Goal: Information Seeking & Learning: Learn about a topic

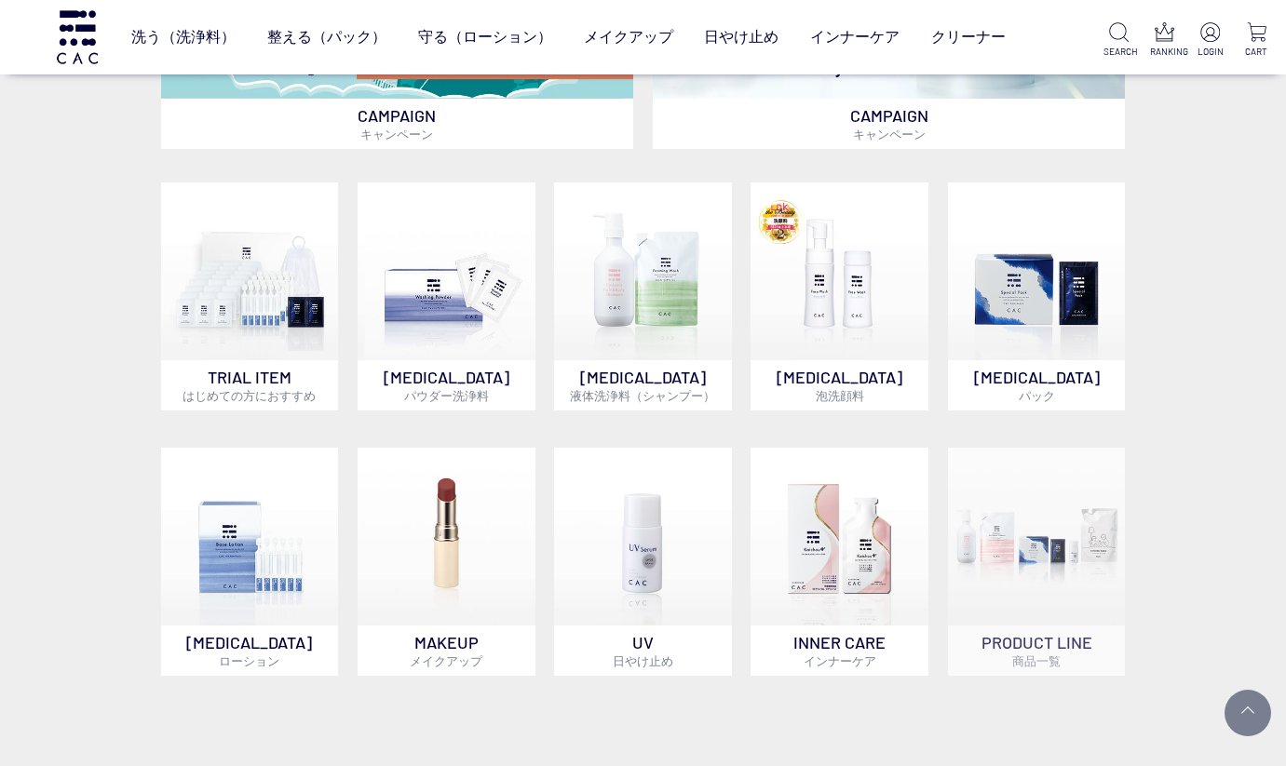
scroll to position [896, 0]
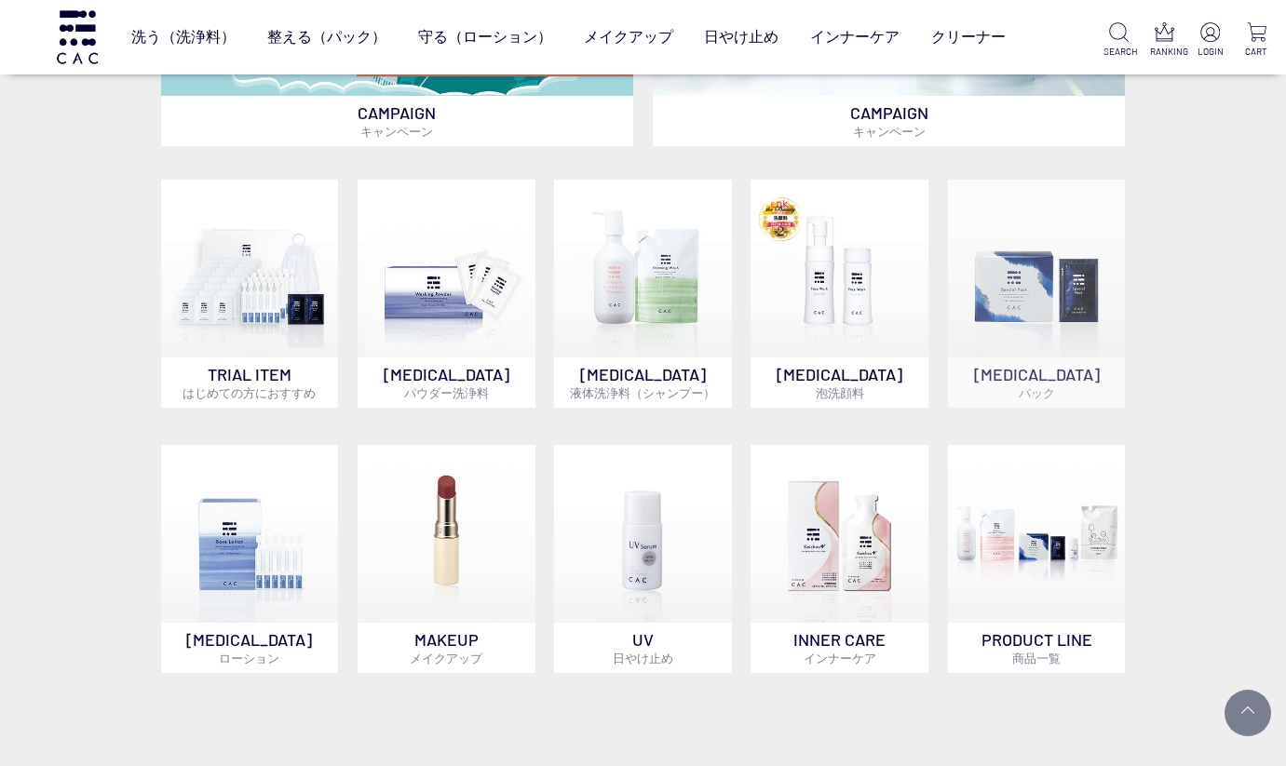
click at [1023, 281] on img at bounding box center [1037, 269] width 178 height 178
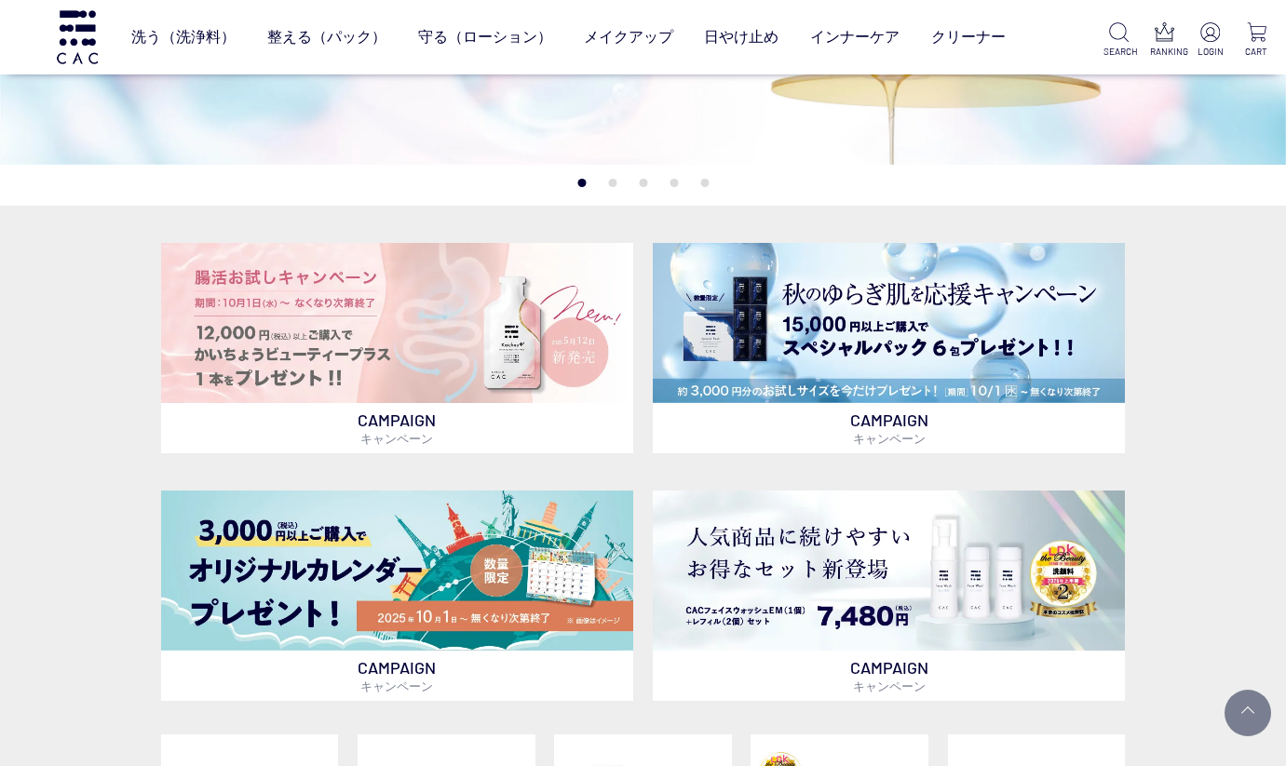
scroll to position [314, 0]
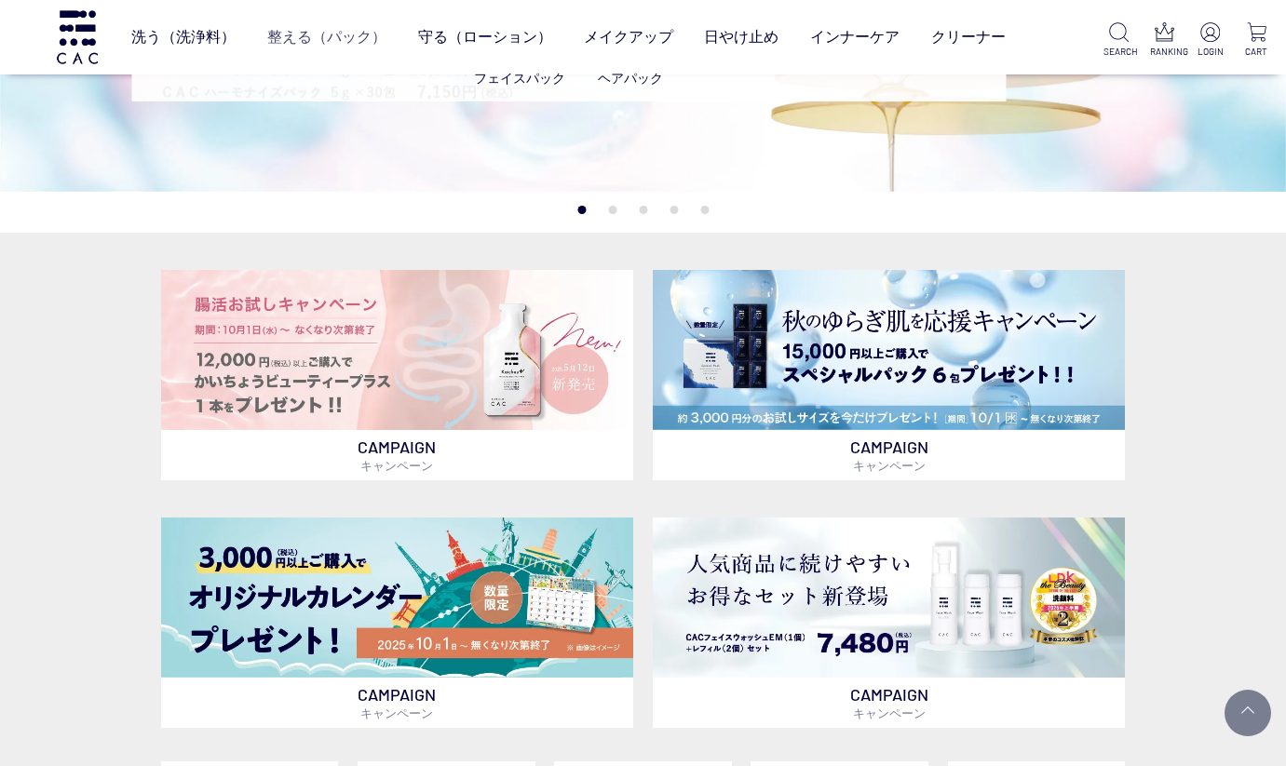
click at [321, 38] on link "整える（パック）" at bounding box center [326, 37] width 119 height 51
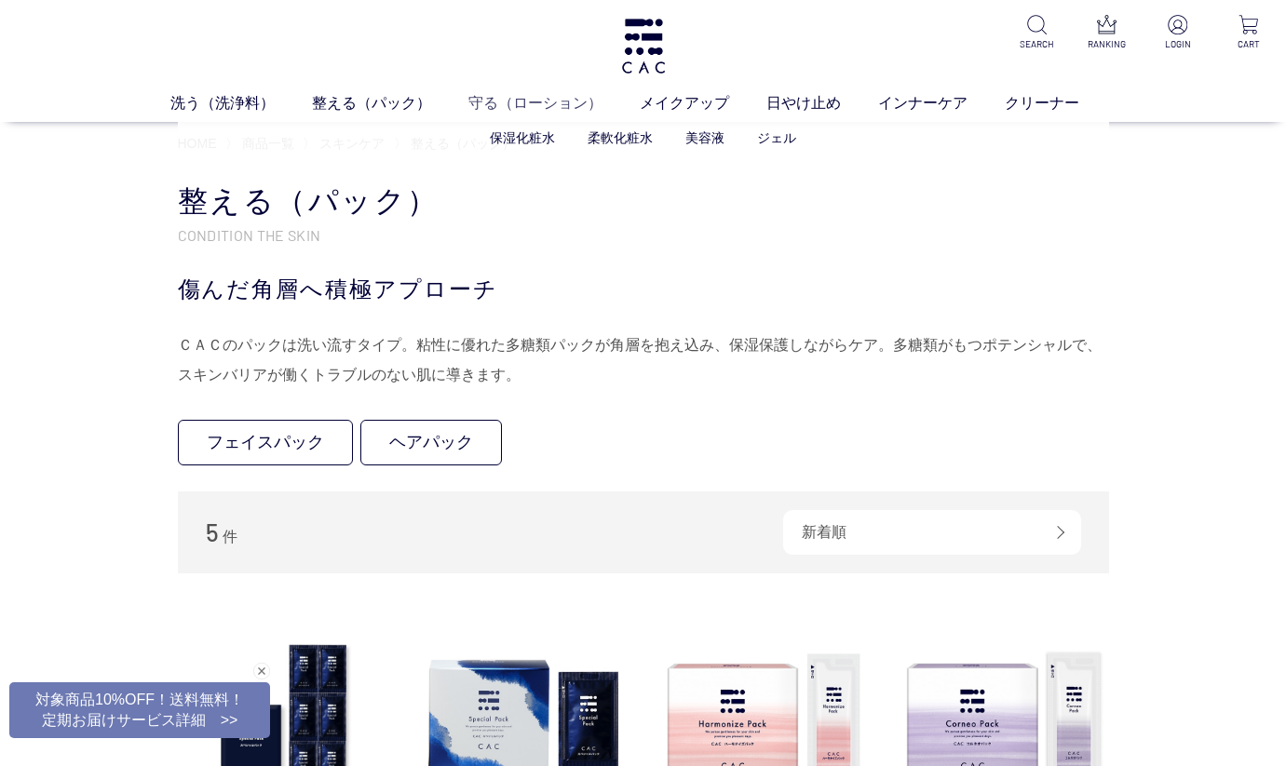
click at [495, 104] on link "守る（ローション）" at bounding box center [553, 103] width 171 height 22
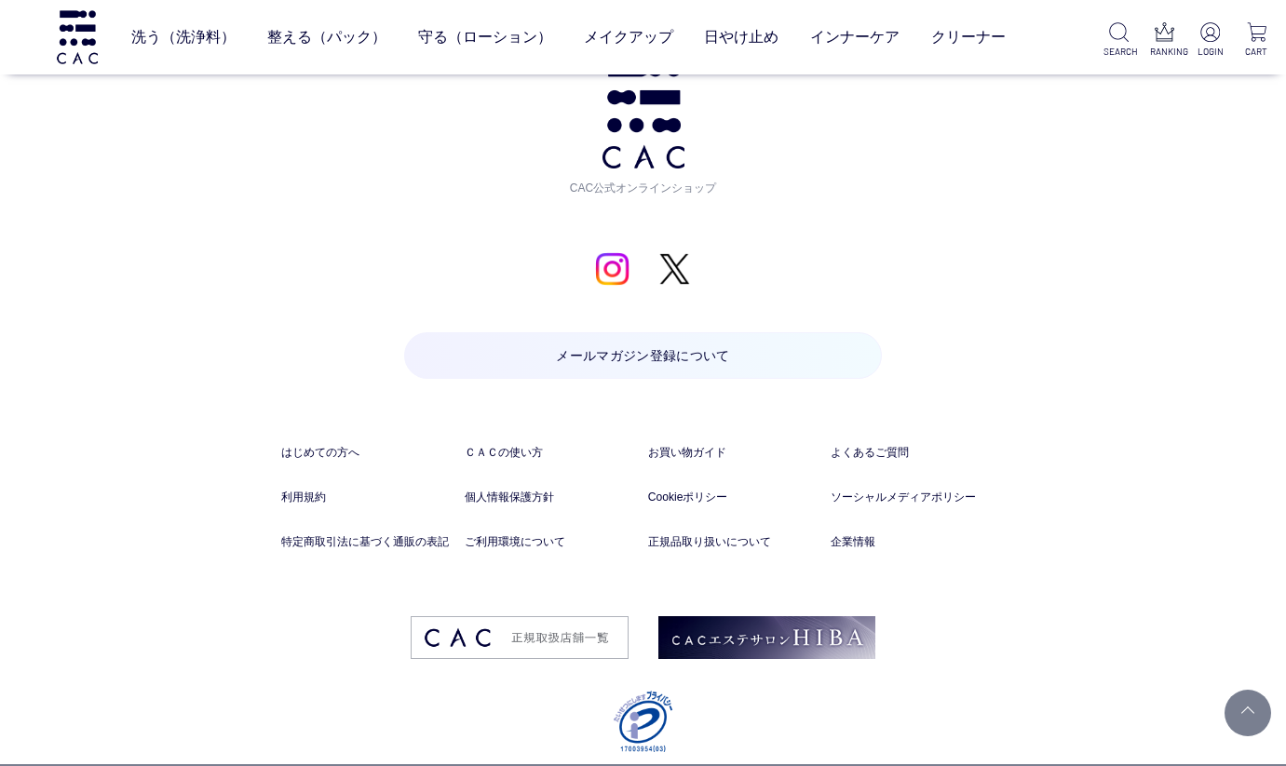
scroll to position [2969, 0]
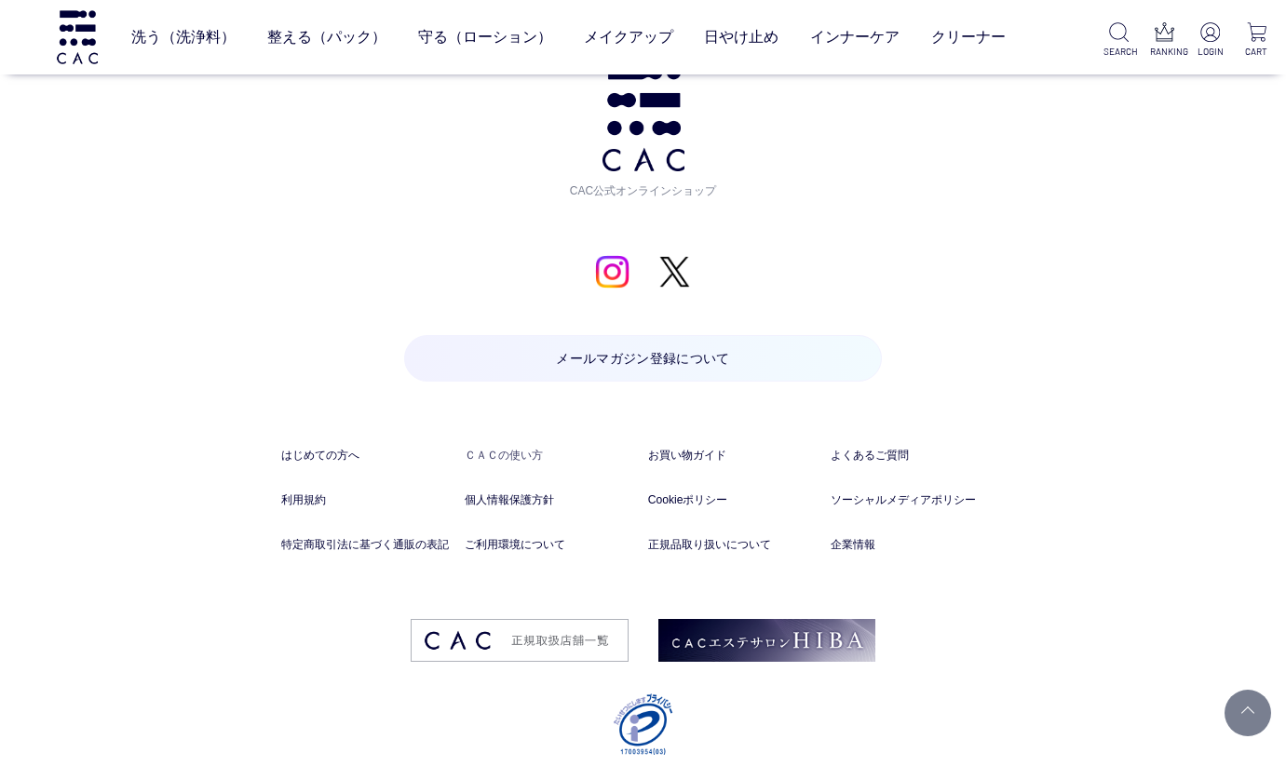
click at [488, 447] on link "ＣＡＣの使い方" at bounding box center [551, 455] width 173 height 17
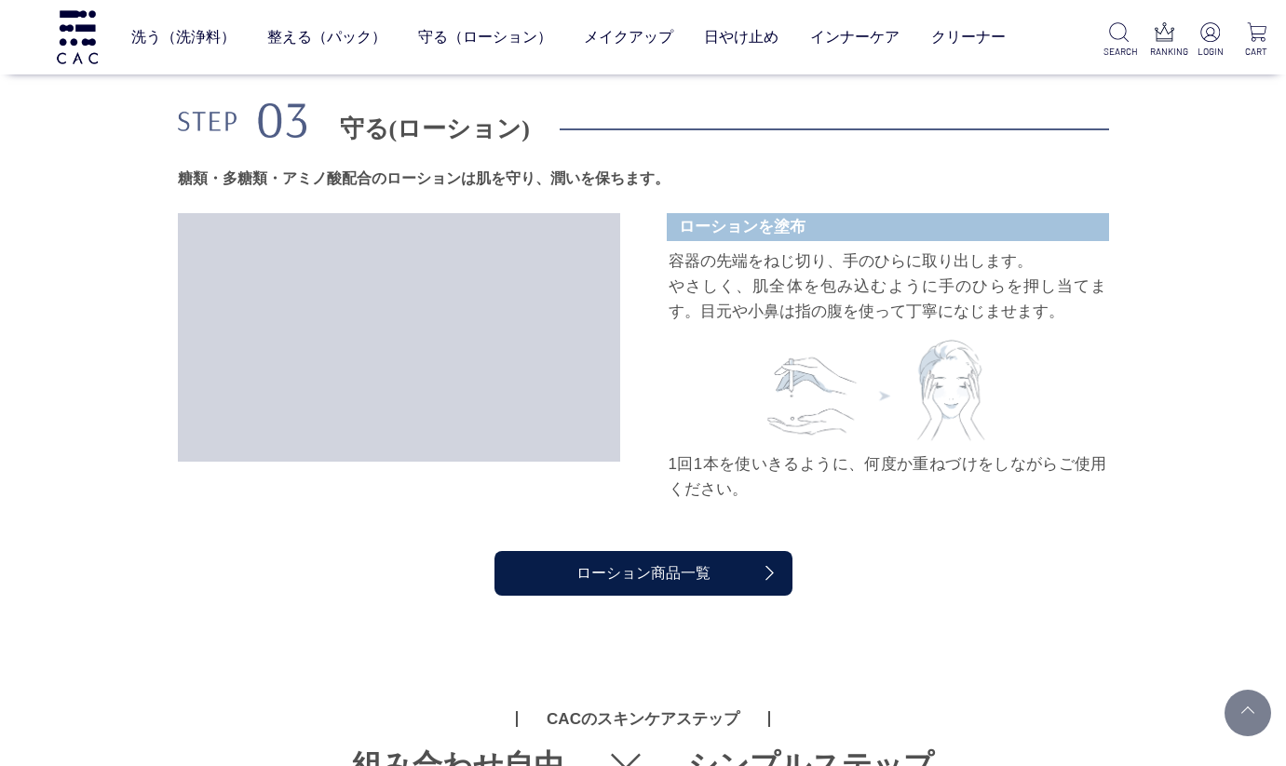
scroll to position [3235, 0]
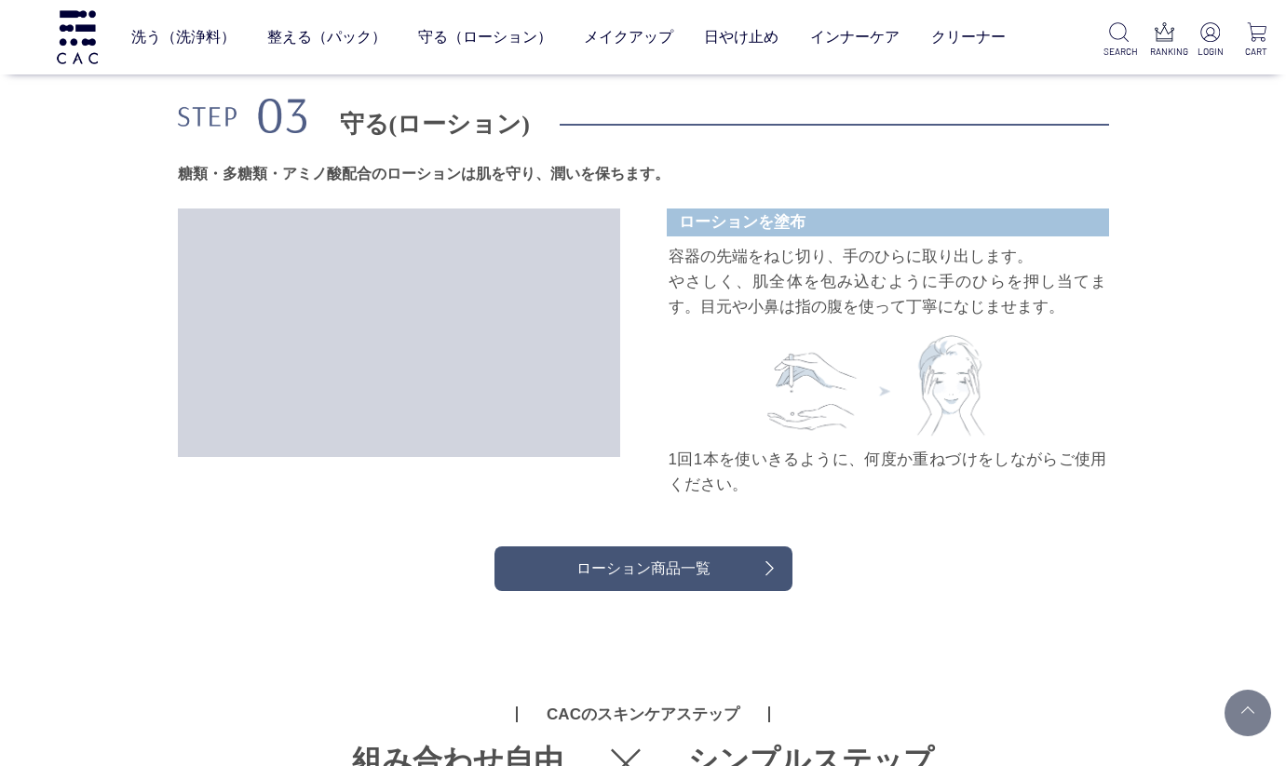
click at [579, 570] on link "ローション商品一覧" at bounding box center [643, 569] width 298 height 45
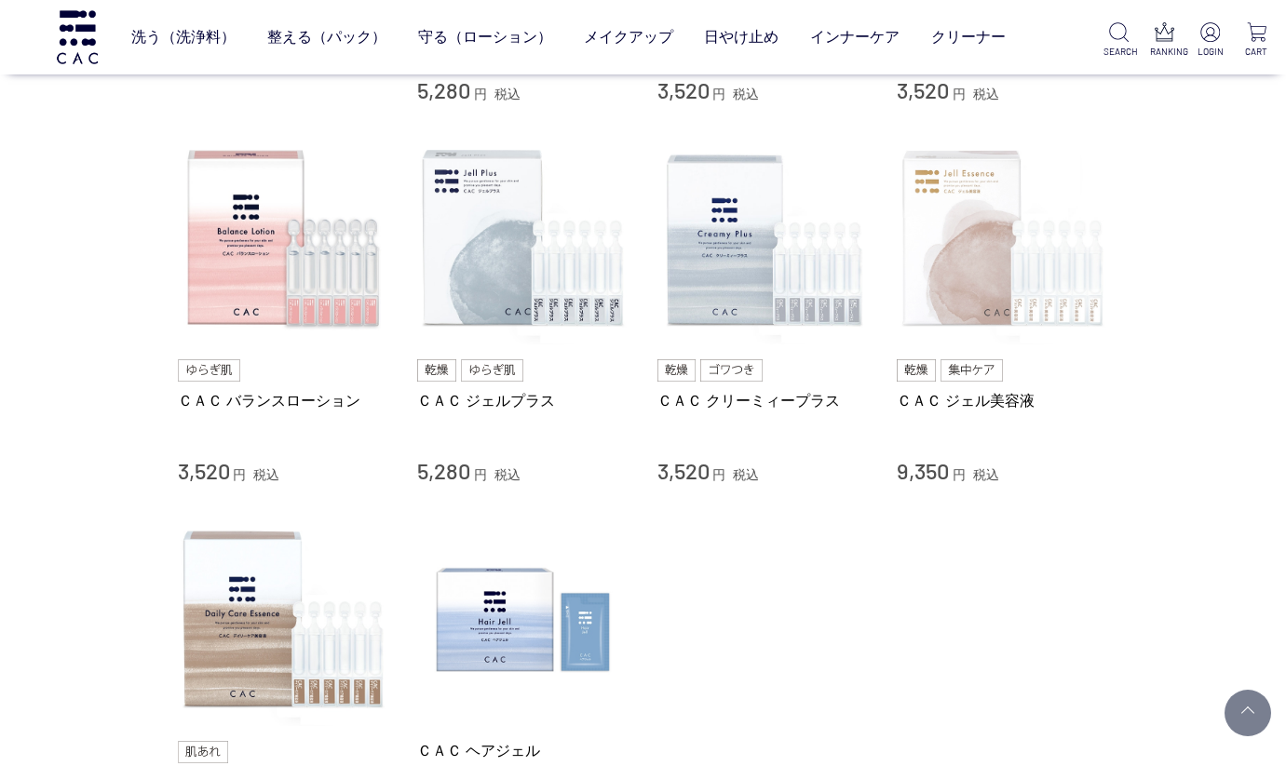
scroll to position [696, 0]
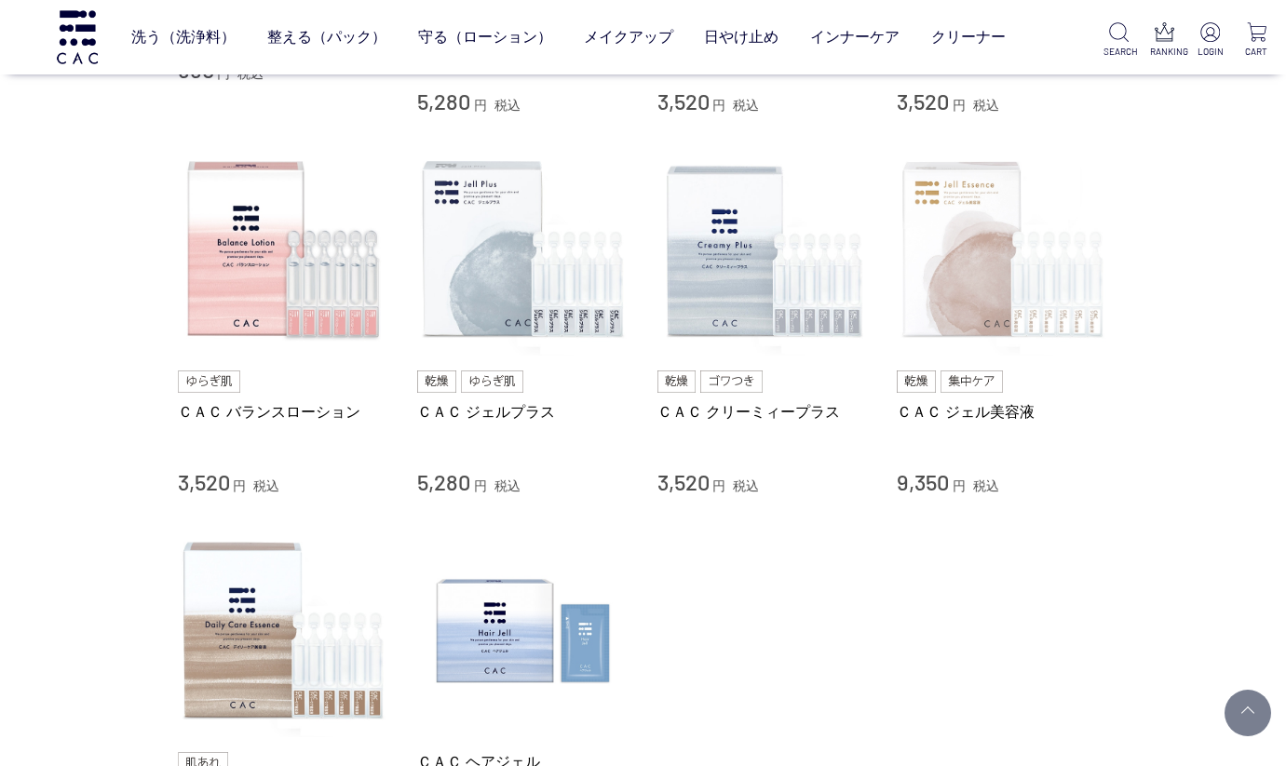
click at [972, 273] on img at bounding box center [1003, 250] width 212 height 212
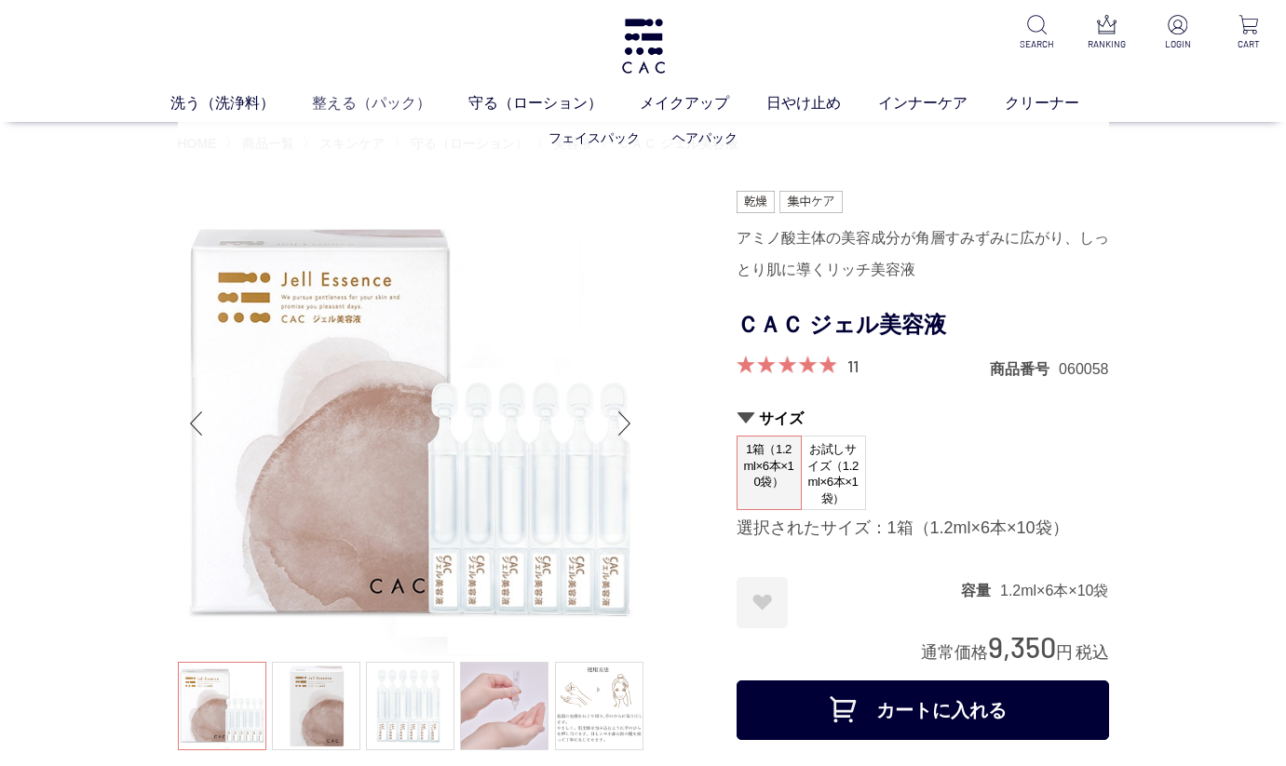
click at [349, 102] on link "整える（パック）" at bounding box center [390, 103] width 156 height 22
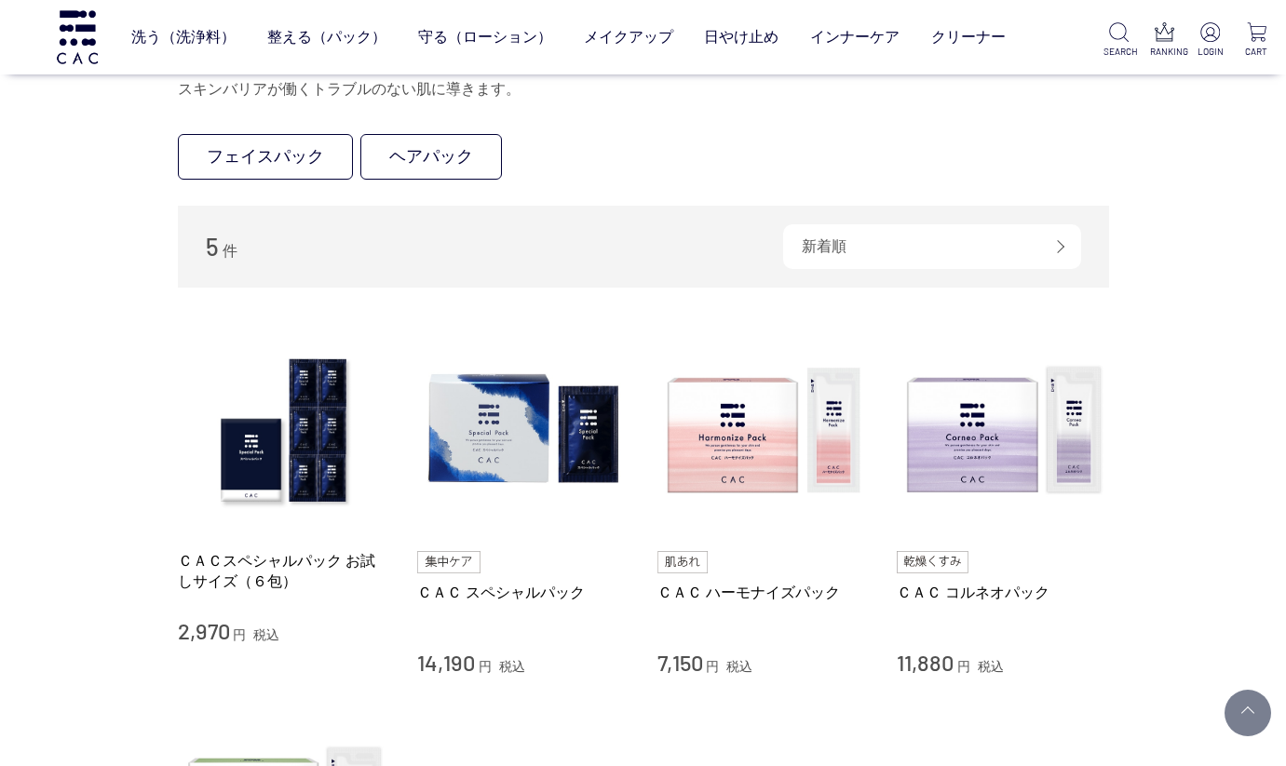
scroll to position [168, 0]
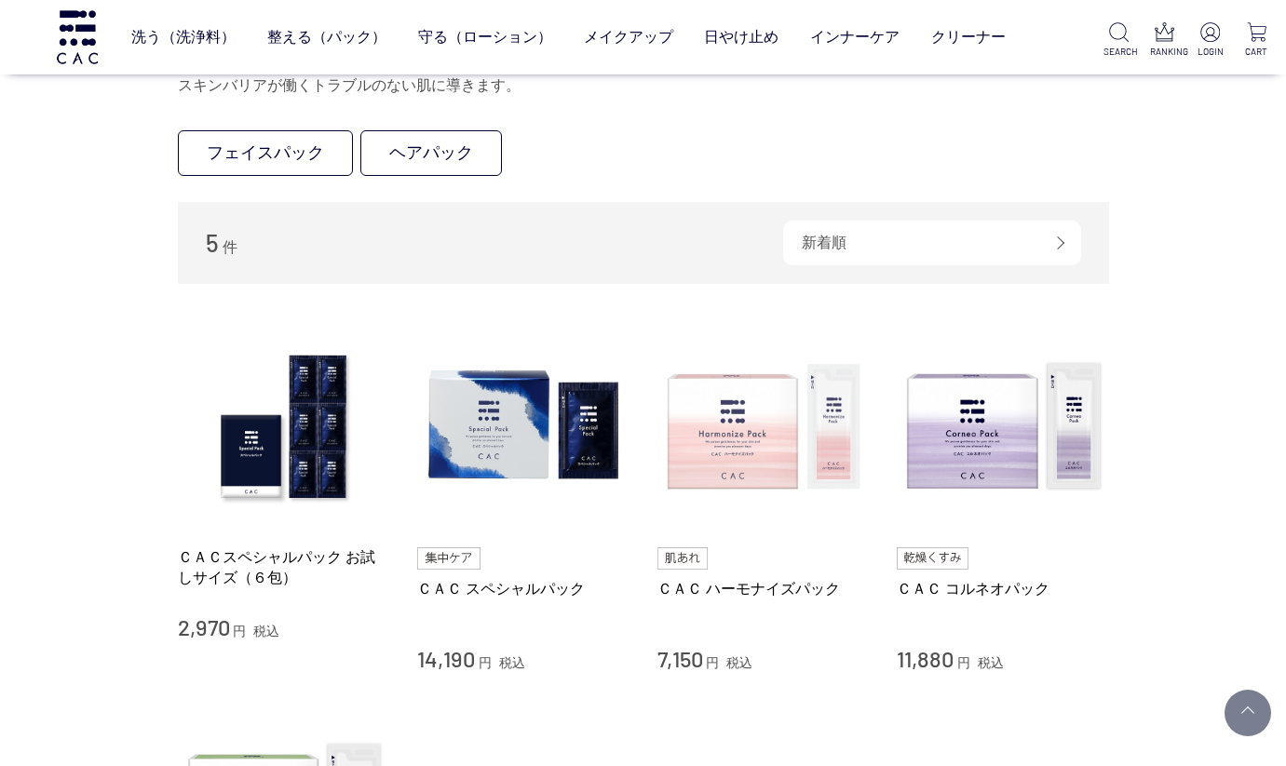
click at [775, 437] on img at bounding box center [763, 427] width 212 height 212
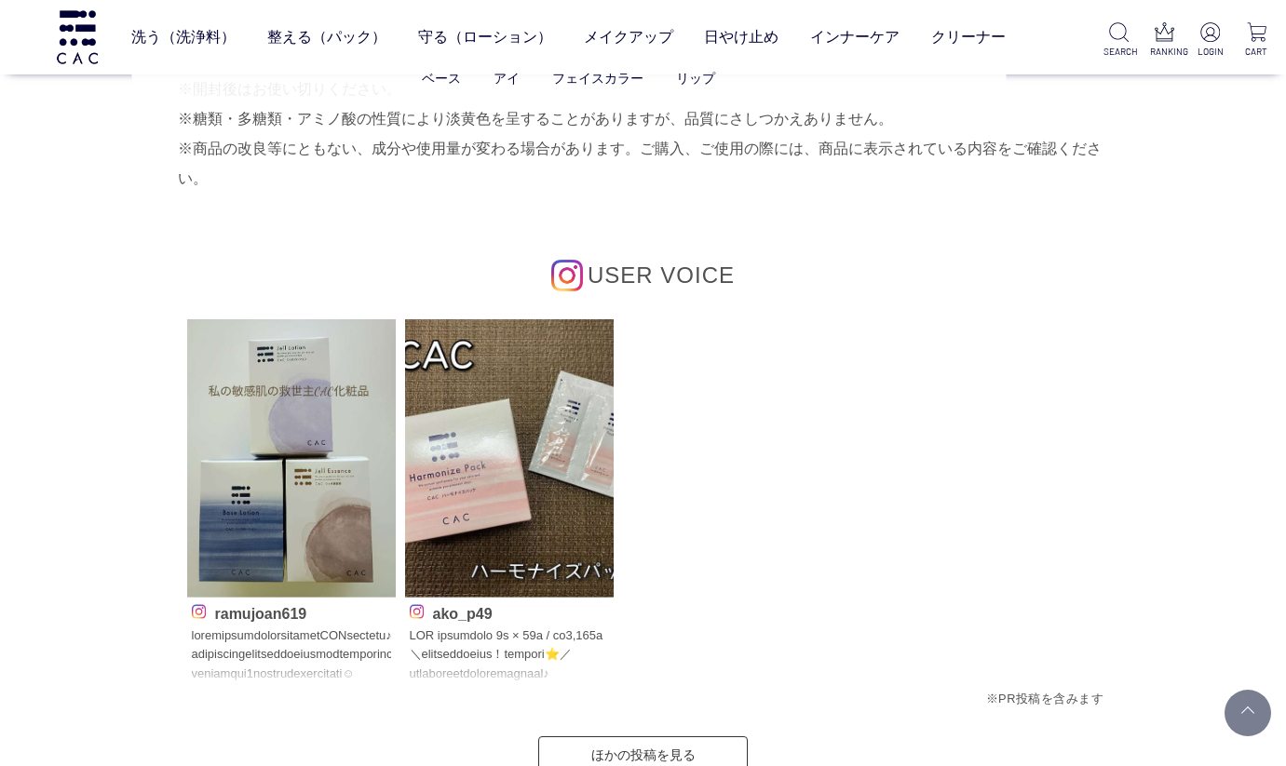
scroll to position [7840, 0]
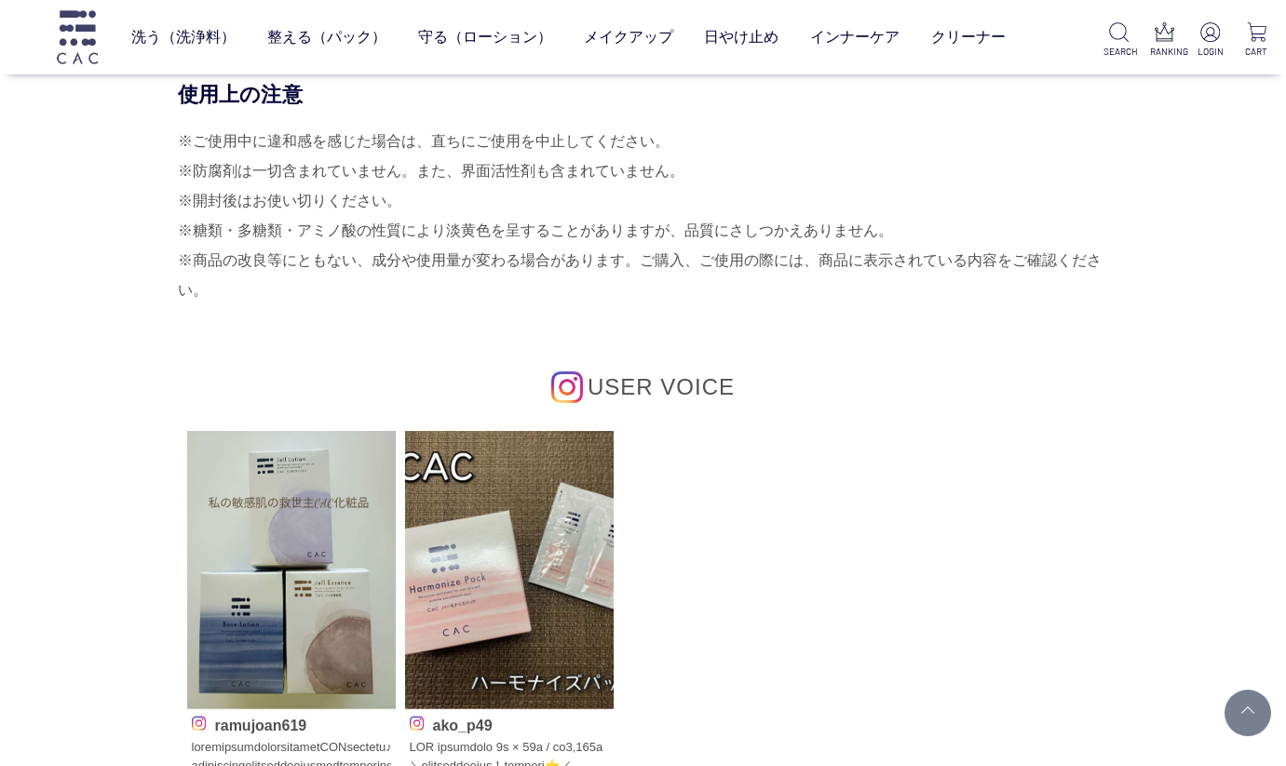
click at [65, 35] on img at bounding box center [77, 36] width 47 height 53
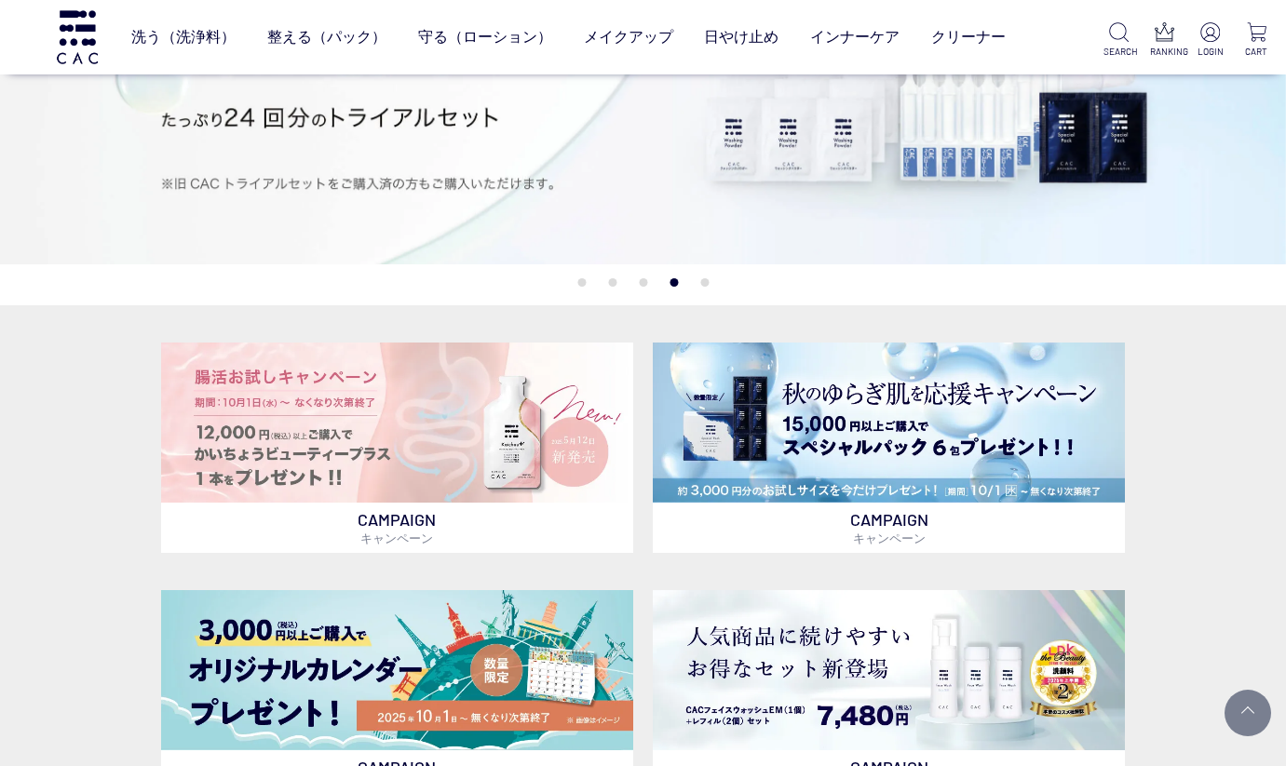
scroll to position [178, 0]
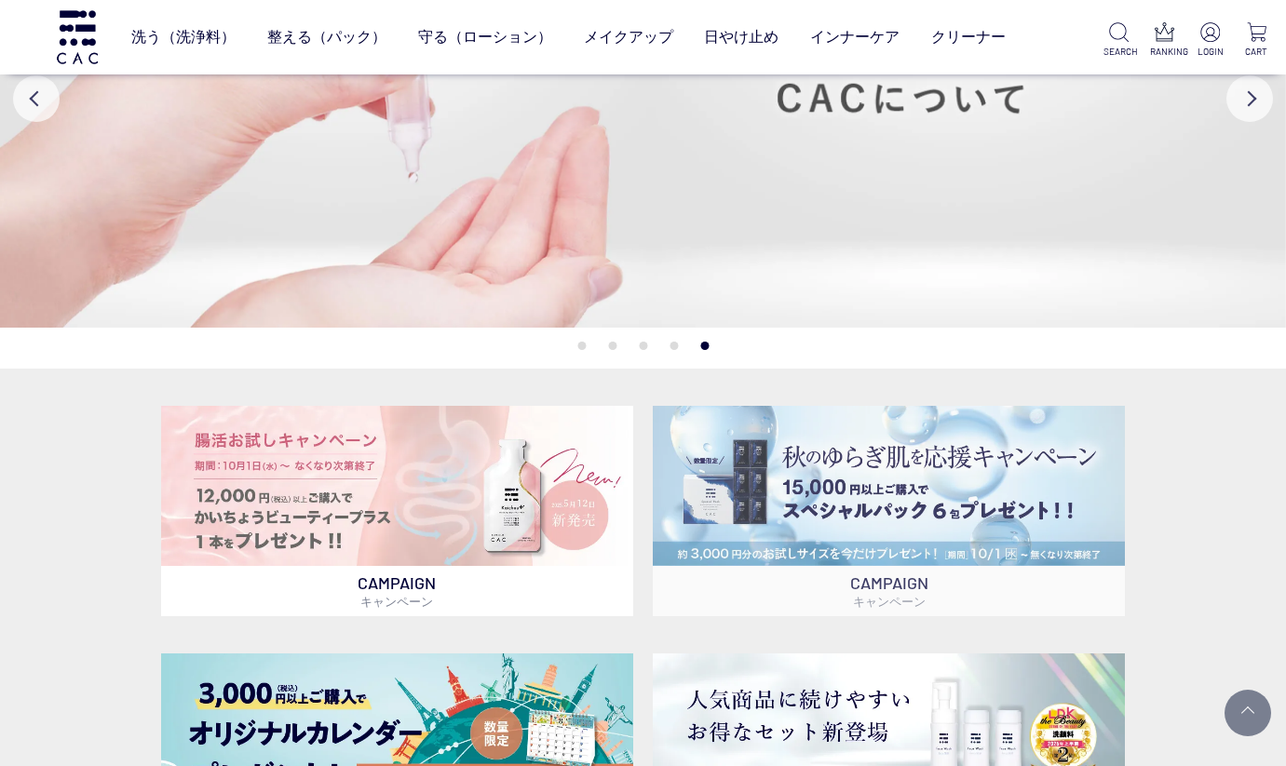
click at [800, 491] on img at bounding box center [889, 486] width 473 height 160
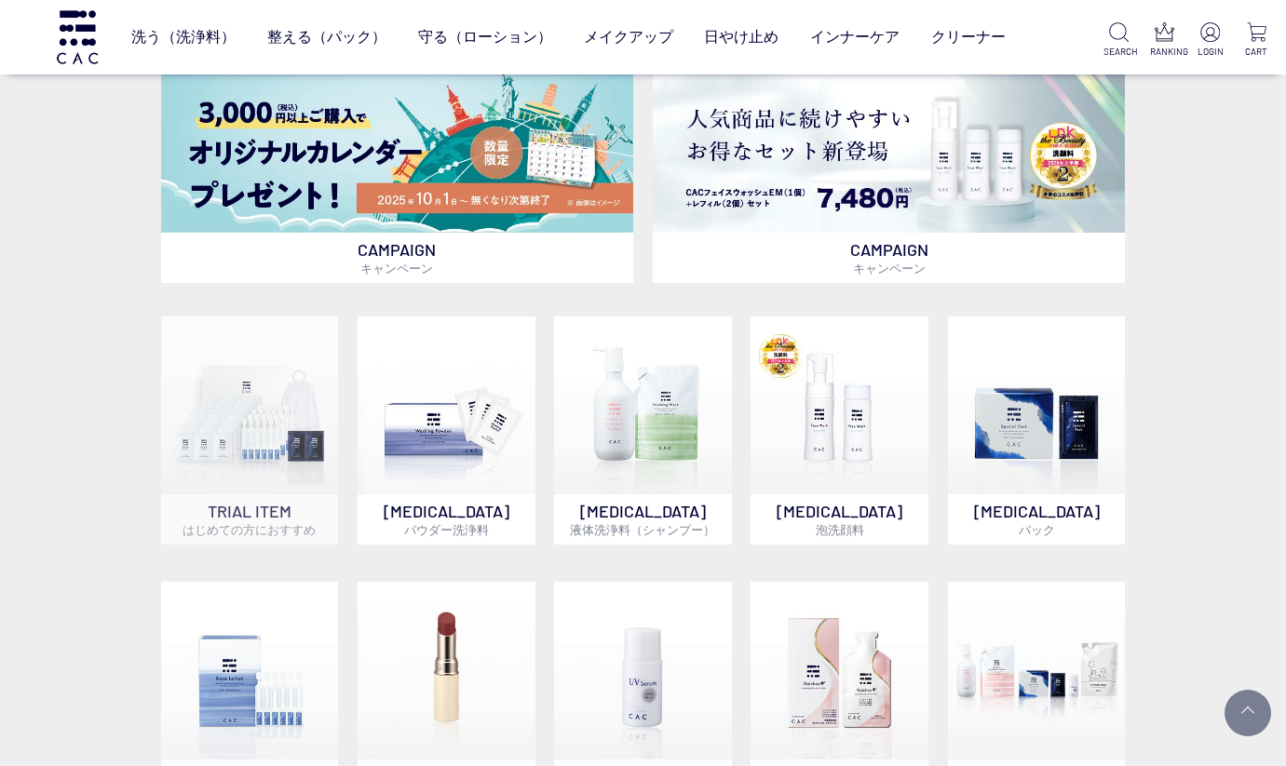
scroll to position [758, 0]
click at [641, 403] on img at bounding box center [643, 407] width 178 height 178
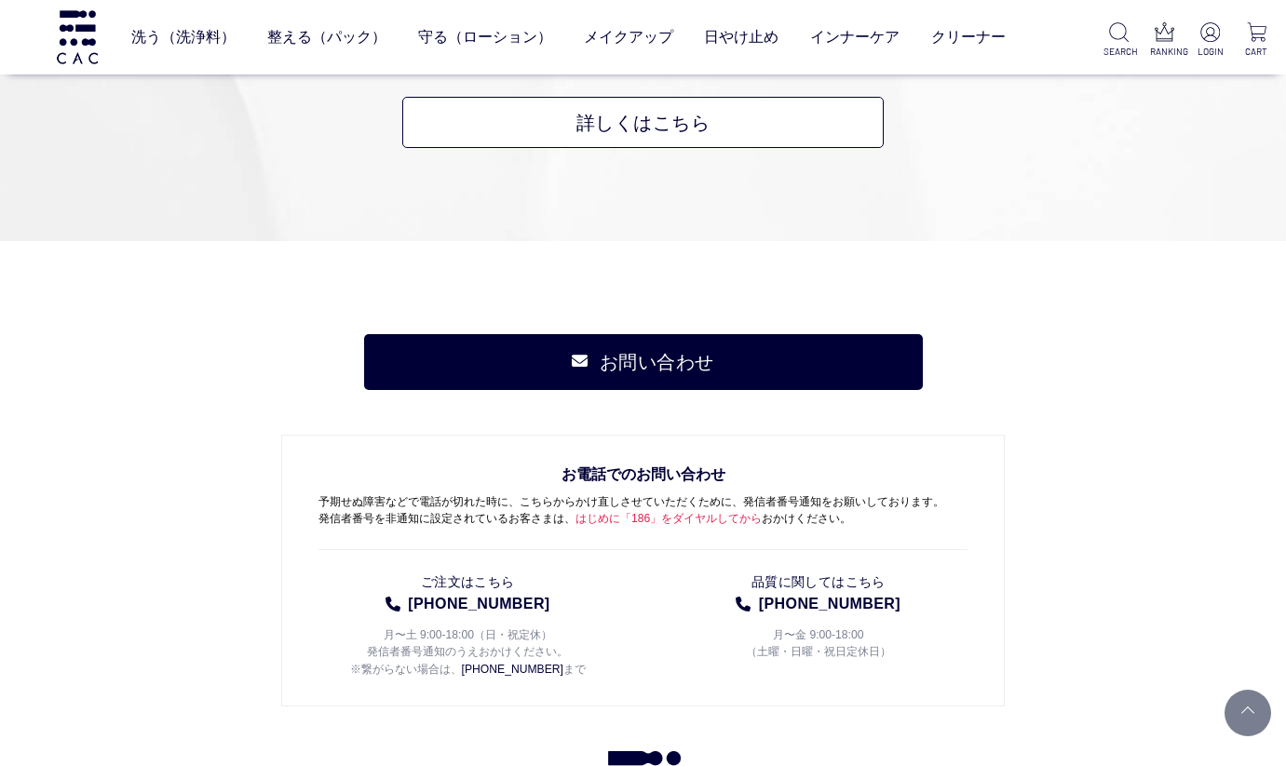
scroll to position [5741, 0]
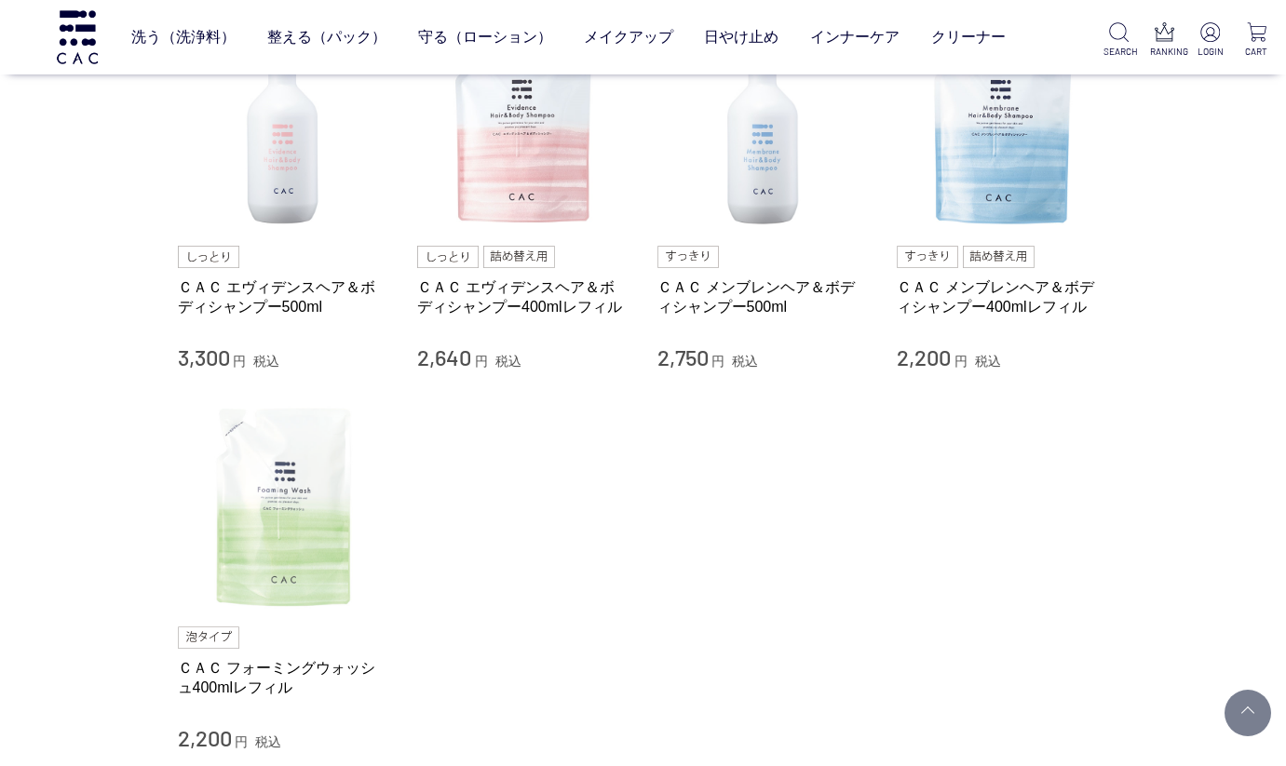
scroll to position [245, 0]
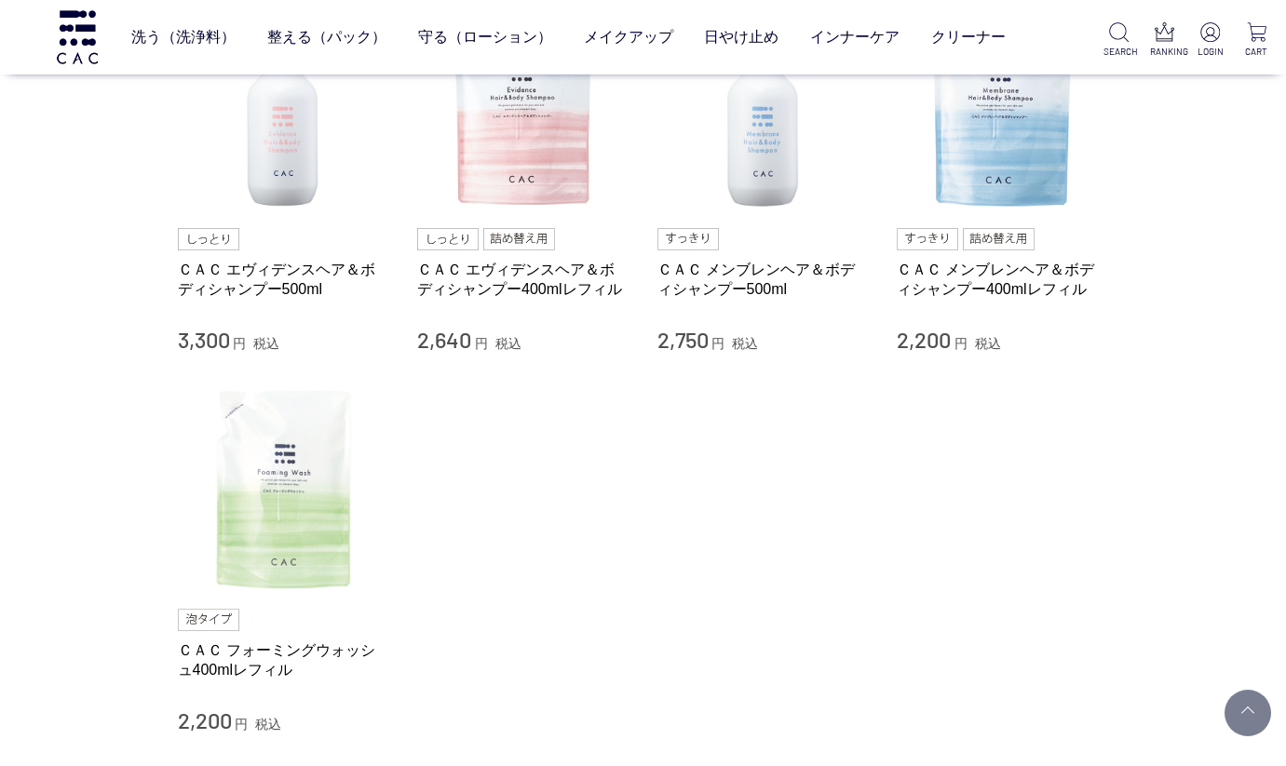
click at [290, 504] on img at bounding box center [284, 489] width 212 height 212
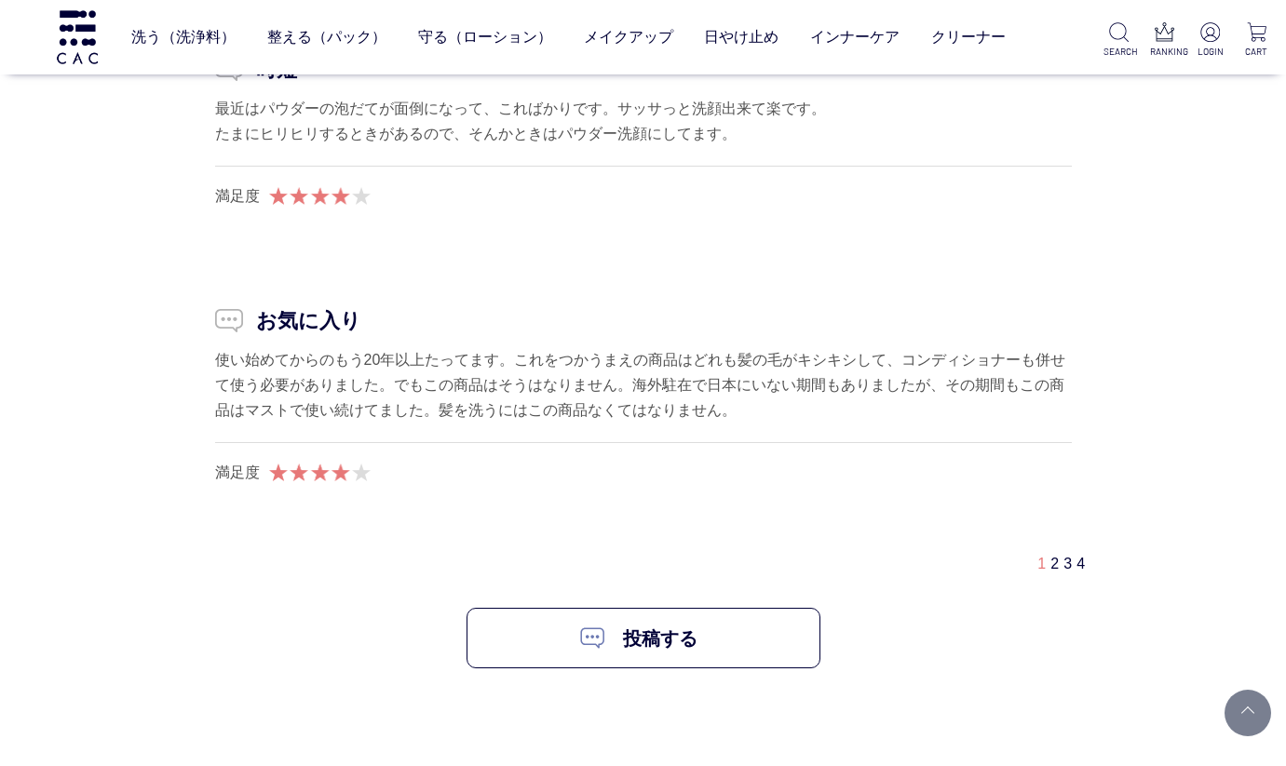
scroll to position [4900, 0]
